Goal: Navigation & Orientation: Find specific page/section

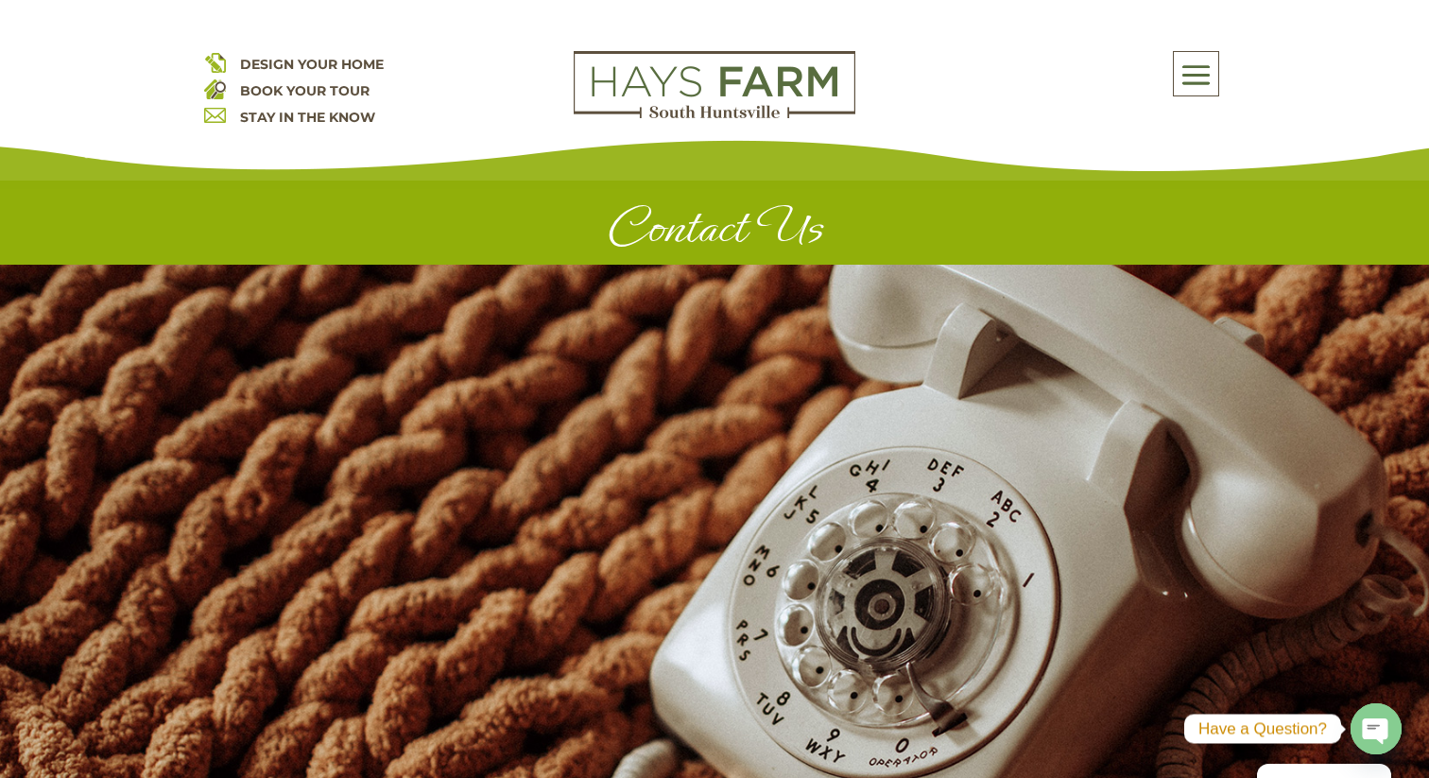
click at [1185, 66] on span at bounding box center [1196, 74] width 44 height 43
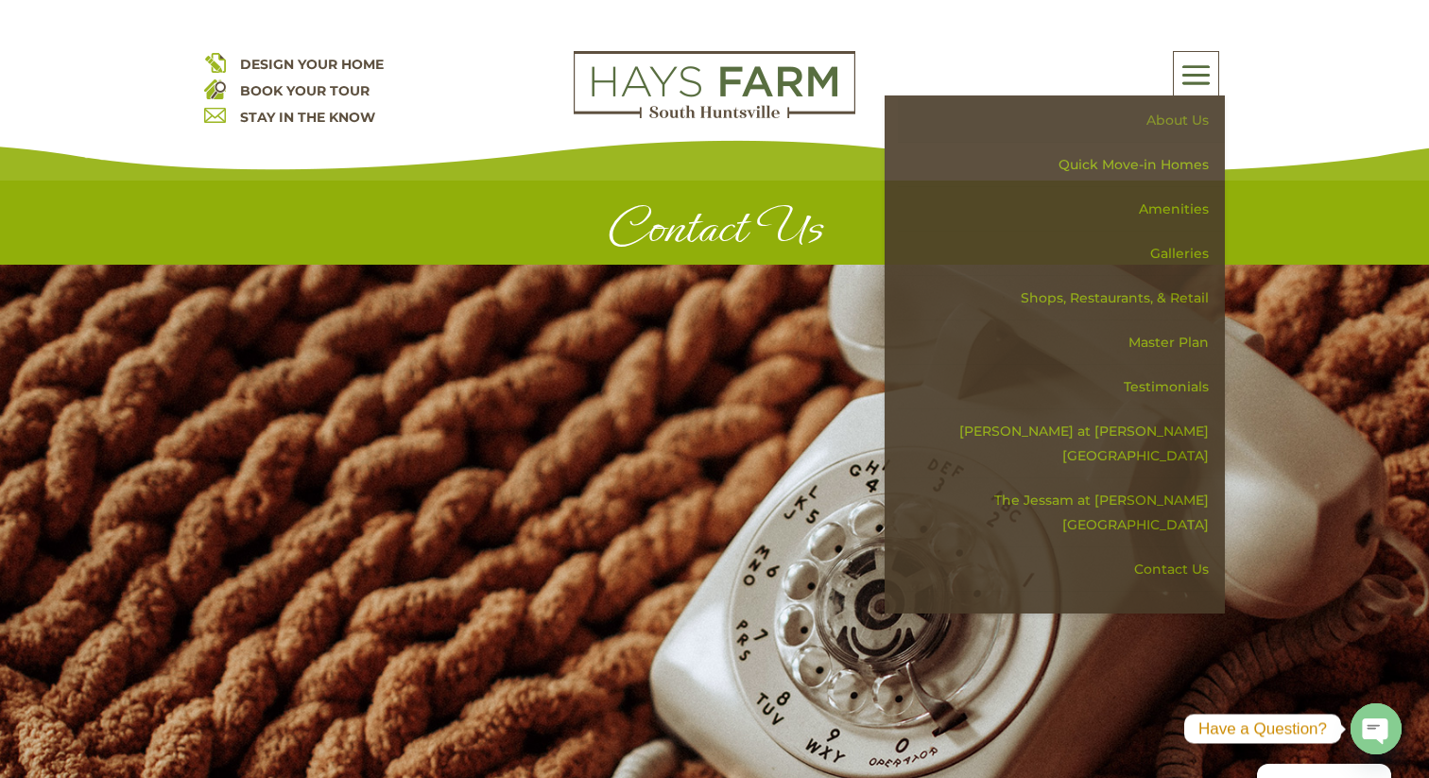
click at [1176, 125] on link "About Us" at bounding box center [1061, 120] width 327 height 44
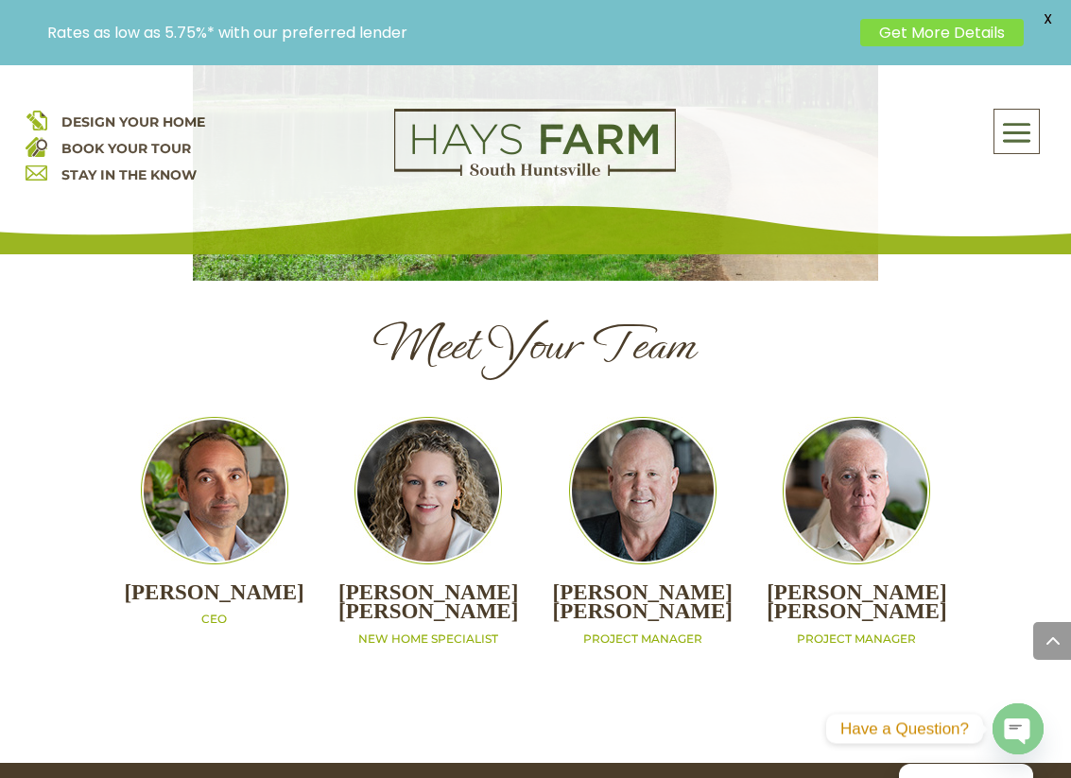
scroll to position [1911, 0]
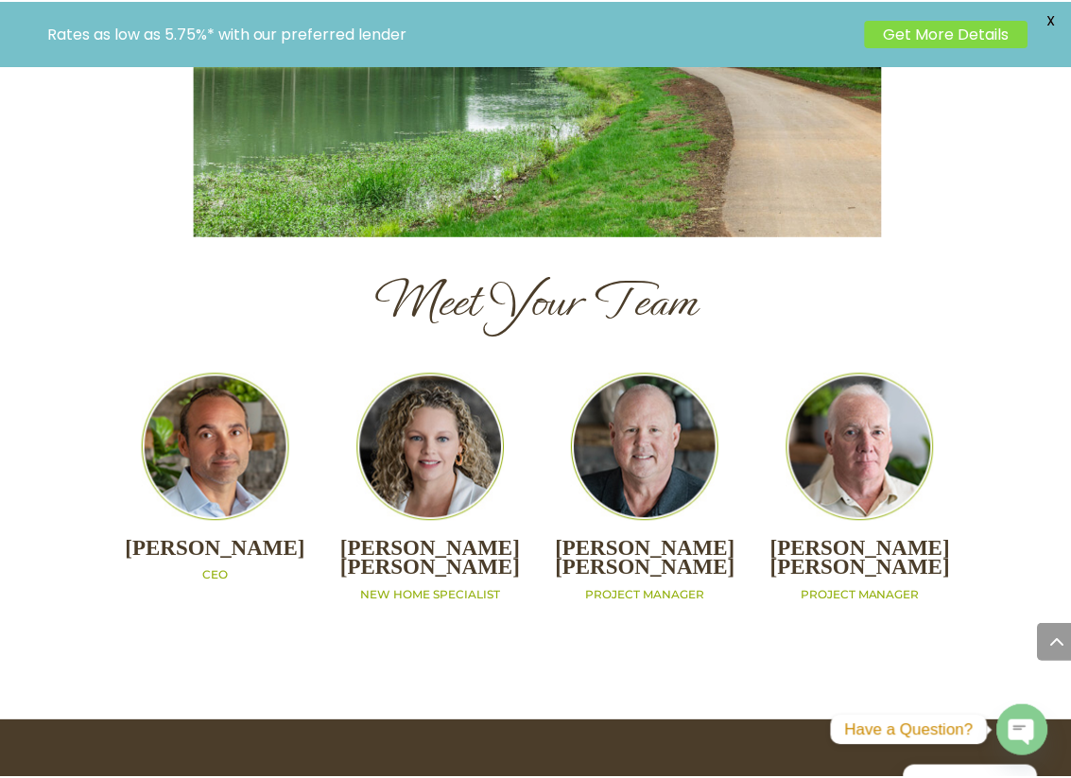
scroll to position [1937, 0]
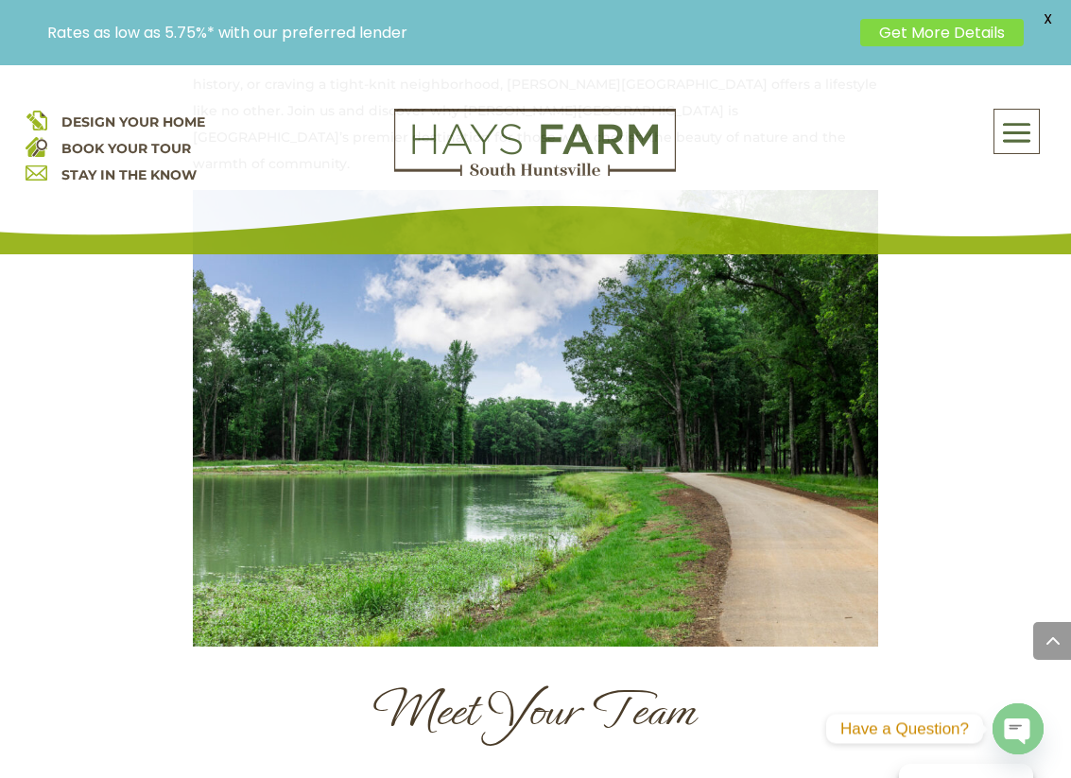
scroll to position [1853, 0]
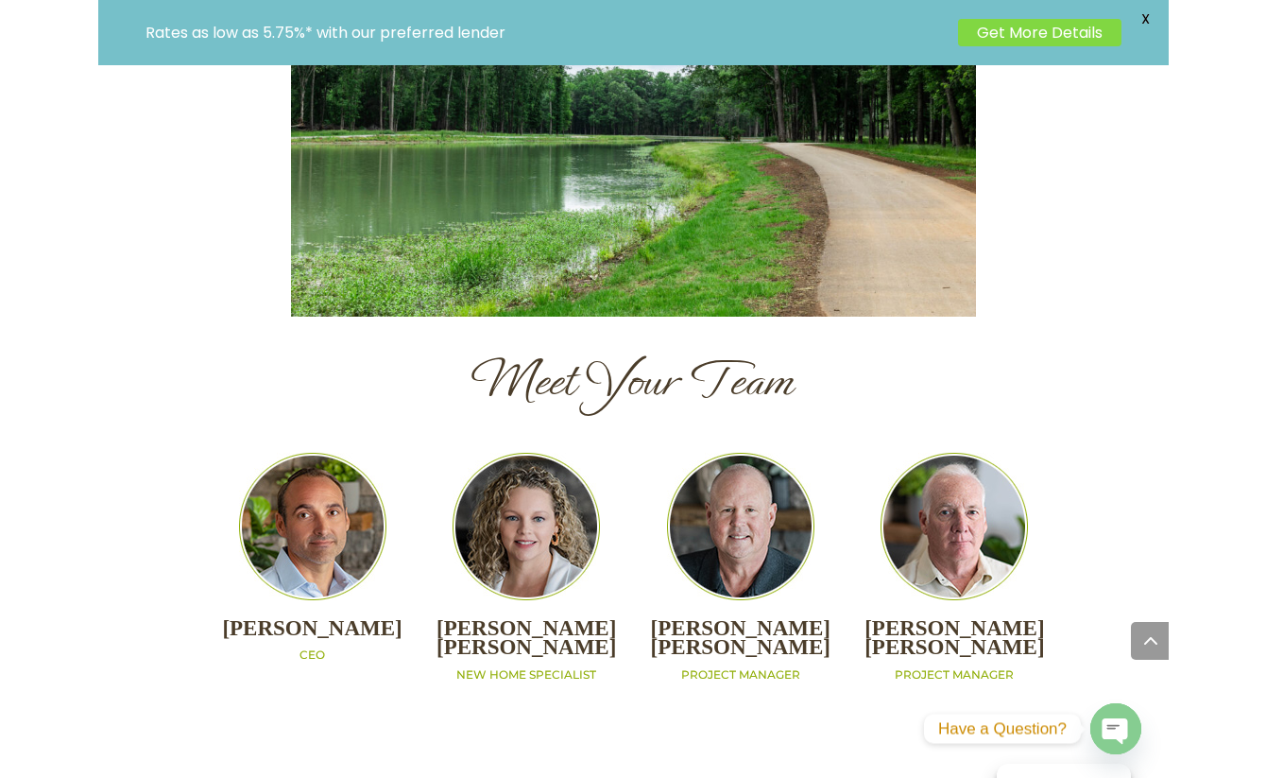
scroll to position [1806, 0]
